Goal: Task Accomplishment & Management: Use online tool/utility

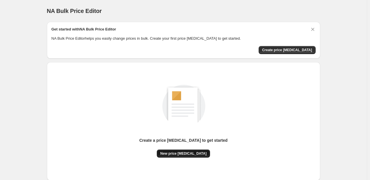
click at [191, 152] on span "New price change job" at bounding box center [183, 154] width 46 height 5
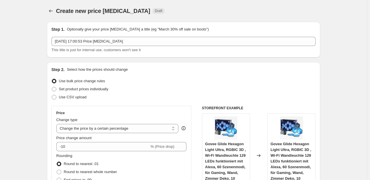
select select "percentage"
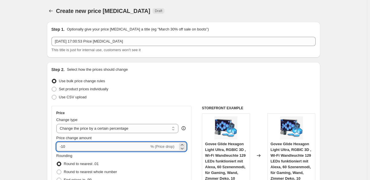
click at [86, 145] on input "-10" at bounding box center [102, 146] width 93 height 9
type input "-1"
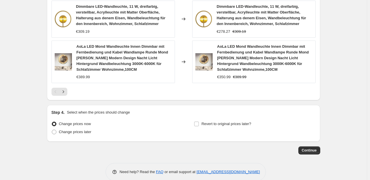
scroll to position [456, 0]
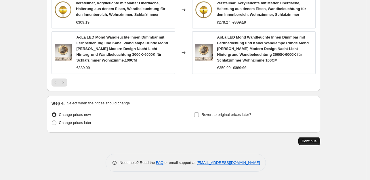
type input "-35"
click at [309, 141] on span "Continue" at bounding box center [309, 141] width 15 height 5
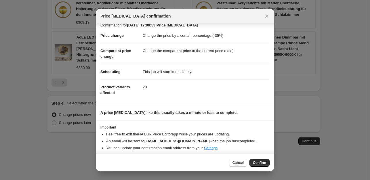
scroll to position [9, 0]
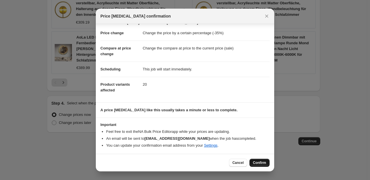
click at [261, 161] on span "Confirm" at bounding box center [259, 163] width 13 height 5
